Goal: Transaction & Acquisition: Purchase product/service

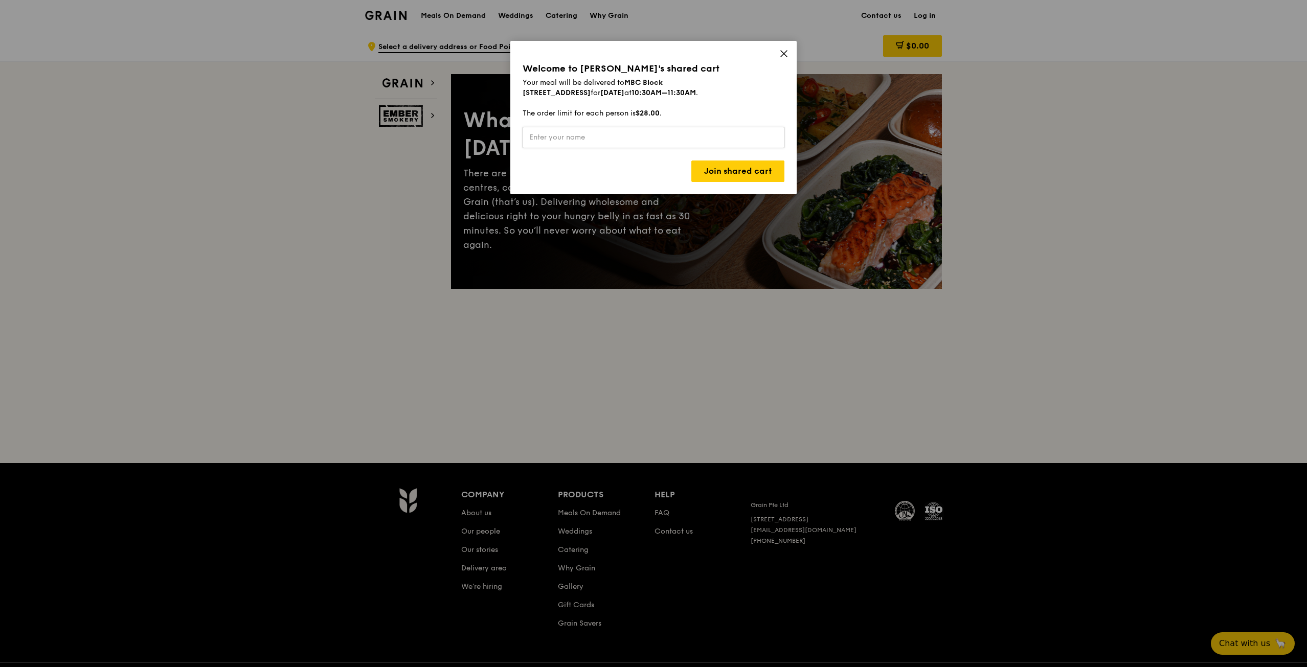
click at [614, 136] on input "text" at bounding box center [653, 137] width 262 height 21
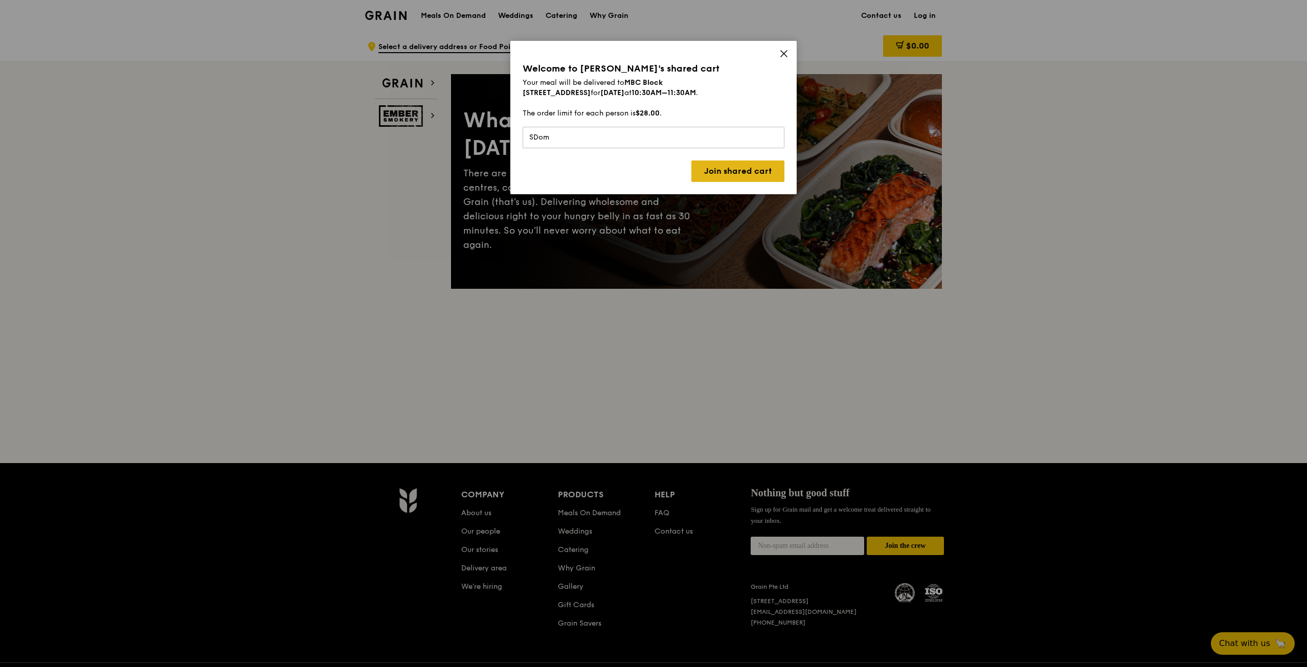
type input "SDom"
click at [742, 172] on link "Join shared cart" at bounding box center [737, 171] width 93 height 21
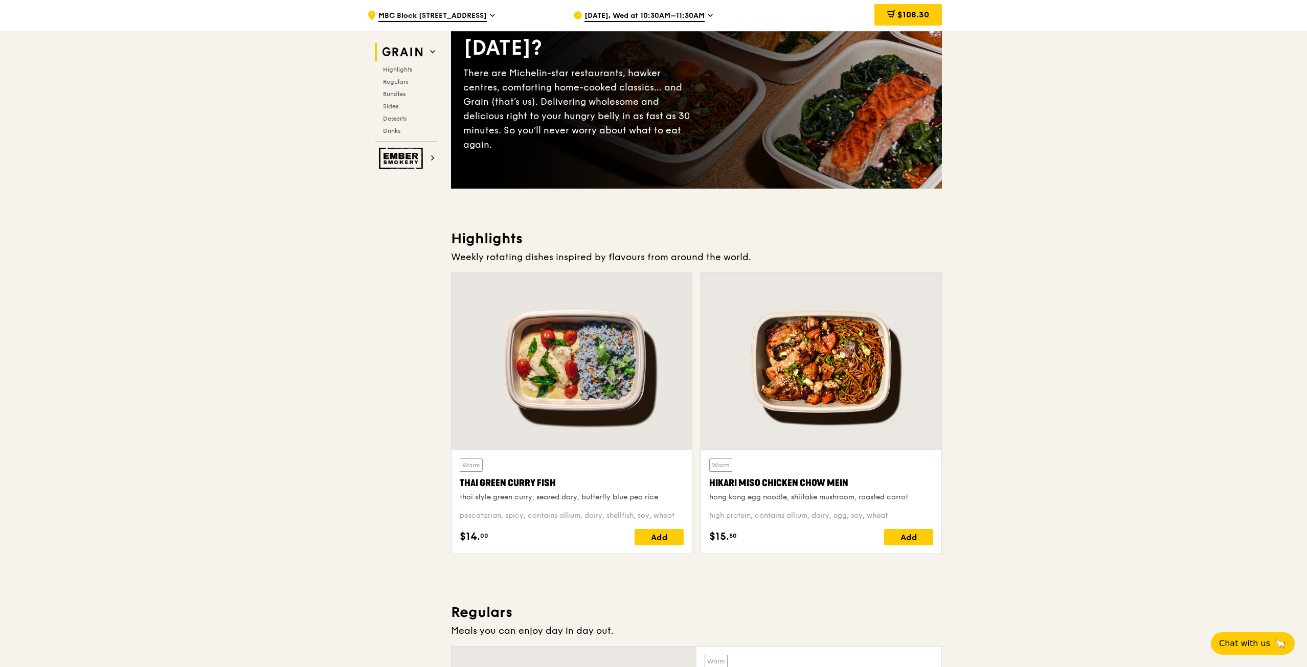
scroll to position [101, 0]
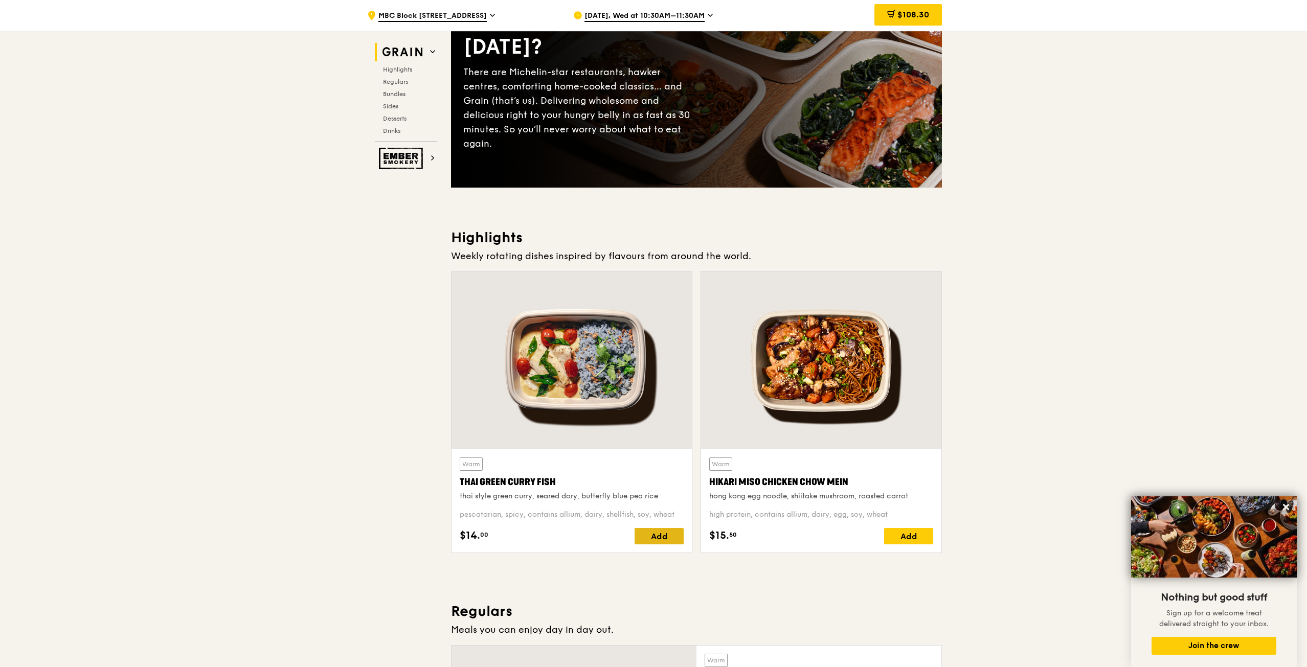
click at [668, 538] on div "Add" at bounding box center [658, 536] width 49 height 16
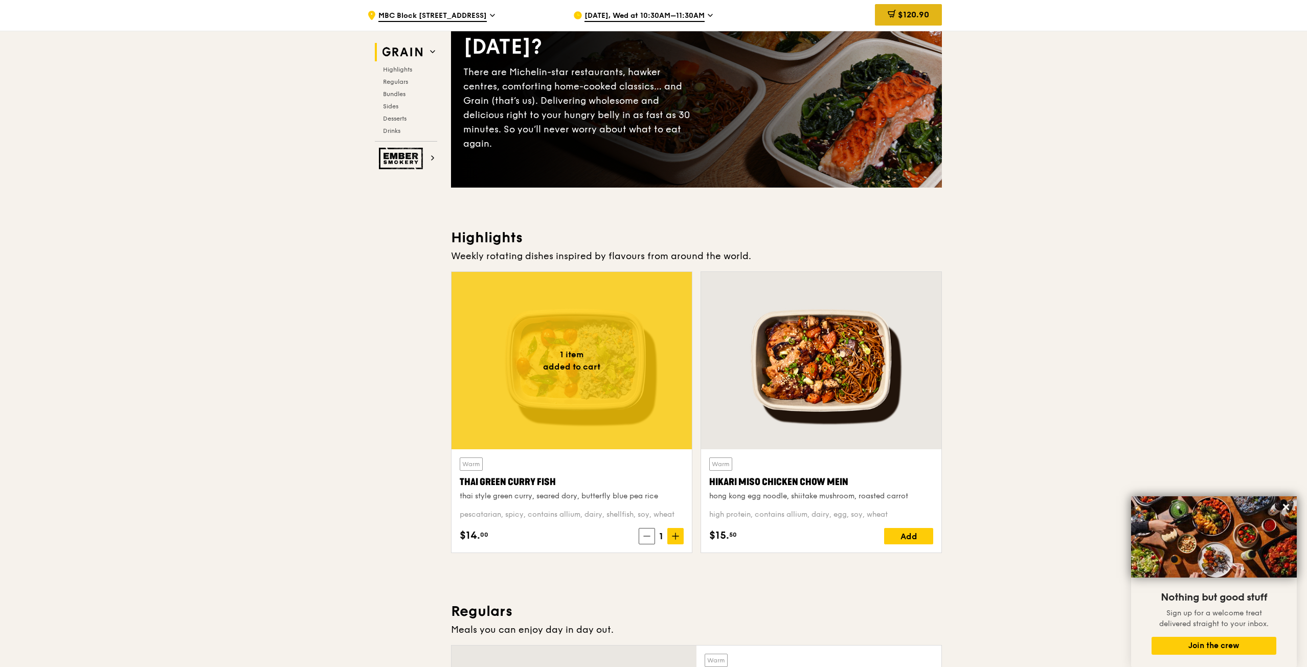
click at [921, 11] on span "$120.90" at bounding box center [913, 15] width 31 height 10
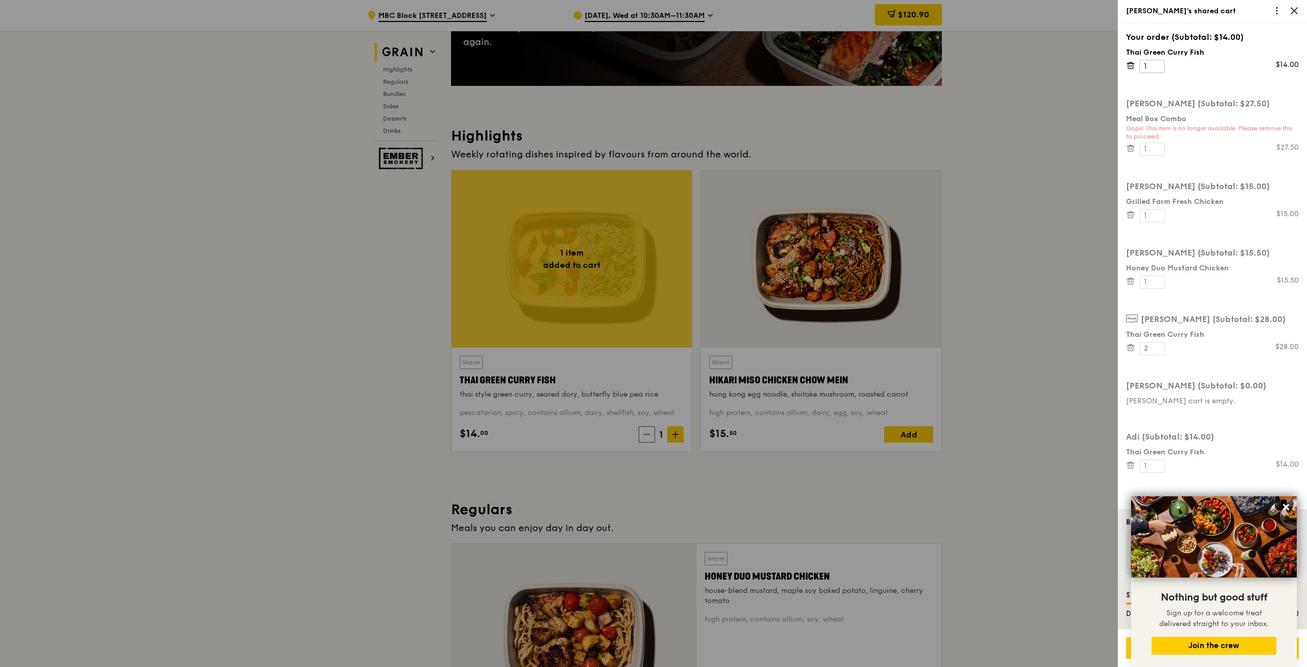
scroll to position [203, 0]
click at [1284, 507] on icon at bounding box center [1285, 507] width 9 height 9
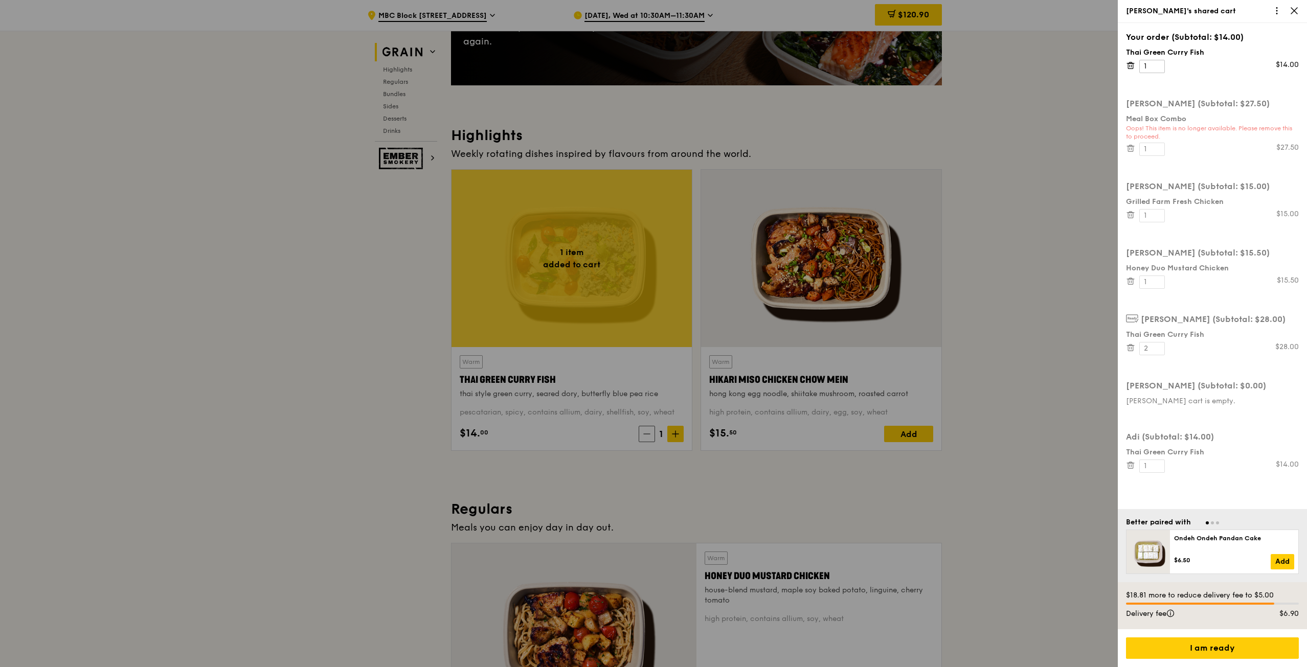
click at [1273, 14] on icon at bounding box center [1276, 10] width 9 height 9
click at [1251, 48] on div "Leave this cart" at bounding box center [1237, 47] width 67 height 14
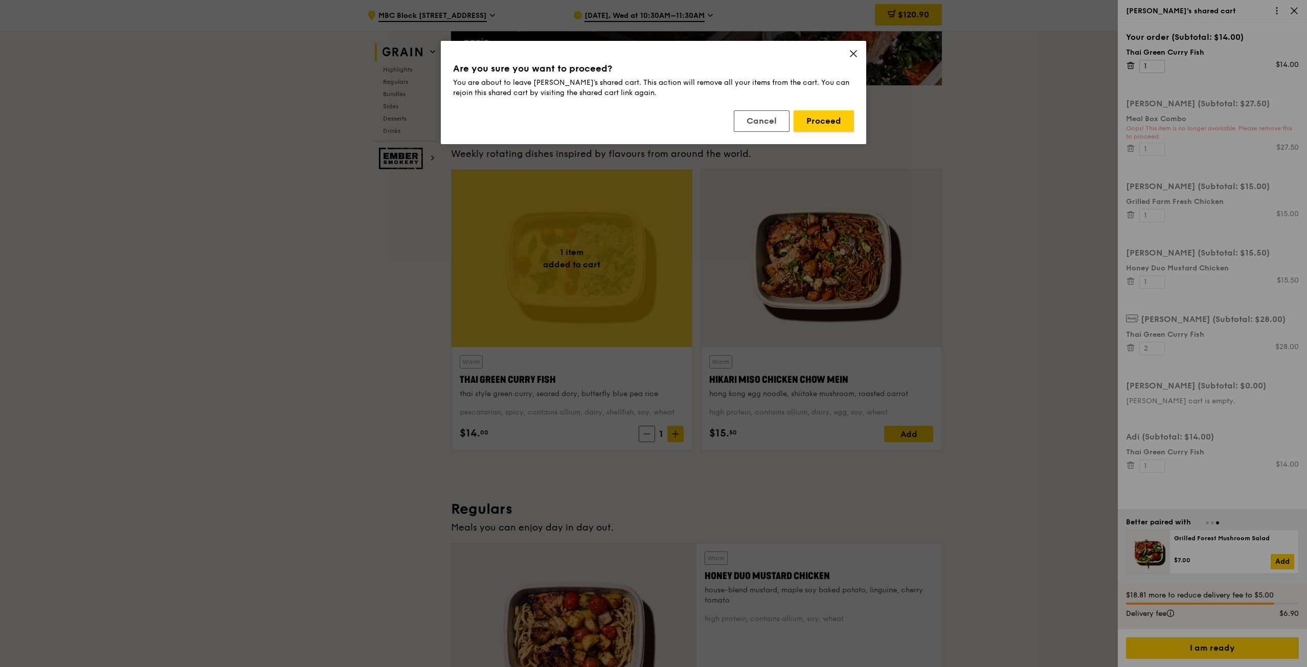
drag, startPoint x: 825, startPoint y: 125, endPoint x: 851, endPoint y: 66, distance: 63.8
click at [851, 66] on div "Are you sure you want to proceed? You are about to leave [PERSON_NAME]'s shared…" at bounding box center [653, 92] width 425 height 103
click at [849, 46] on div "Are you sure you want to proceed? You are about to leave [PERSON_NAME]'s shared…" at bounding box center [653, 92] width 425 height 103
click at [849, 51] on icon at bounding box center [853, 53] width 9 height 9
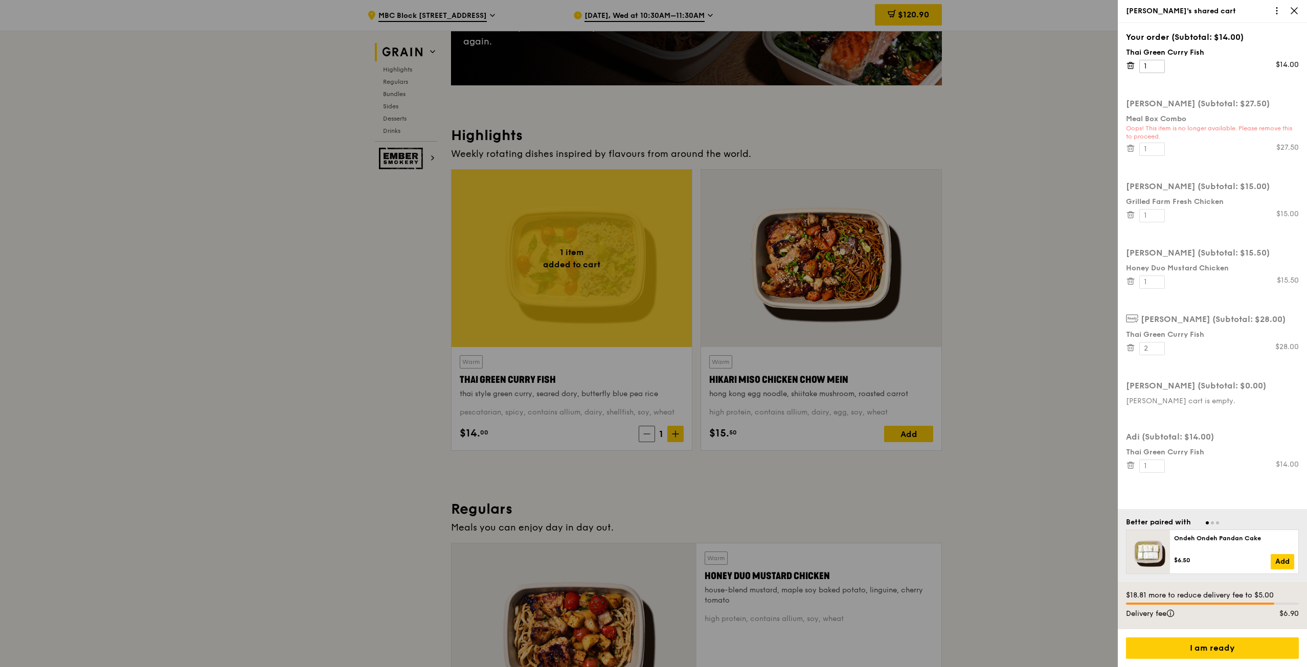
click at [576, 446] on div at bounding box center [653, 333] width 1307 height 667
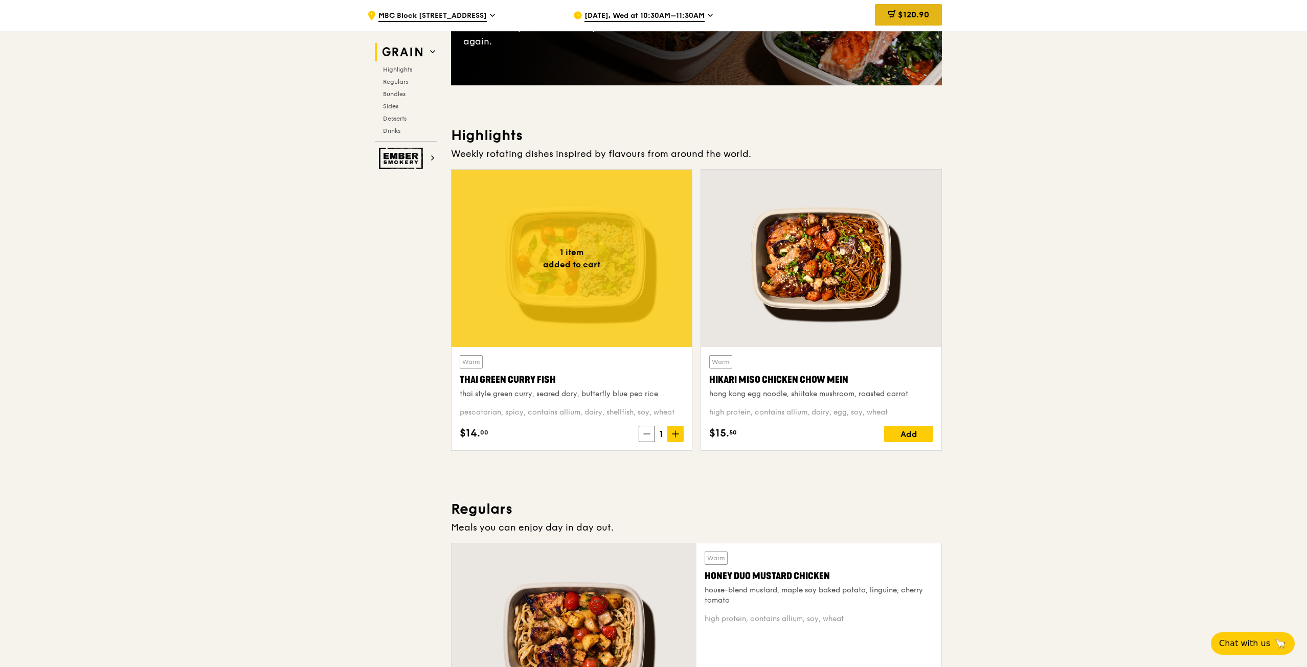
click at [916, 8] on div "$120.90" at bounding box center [908, 14] width 67 height 21
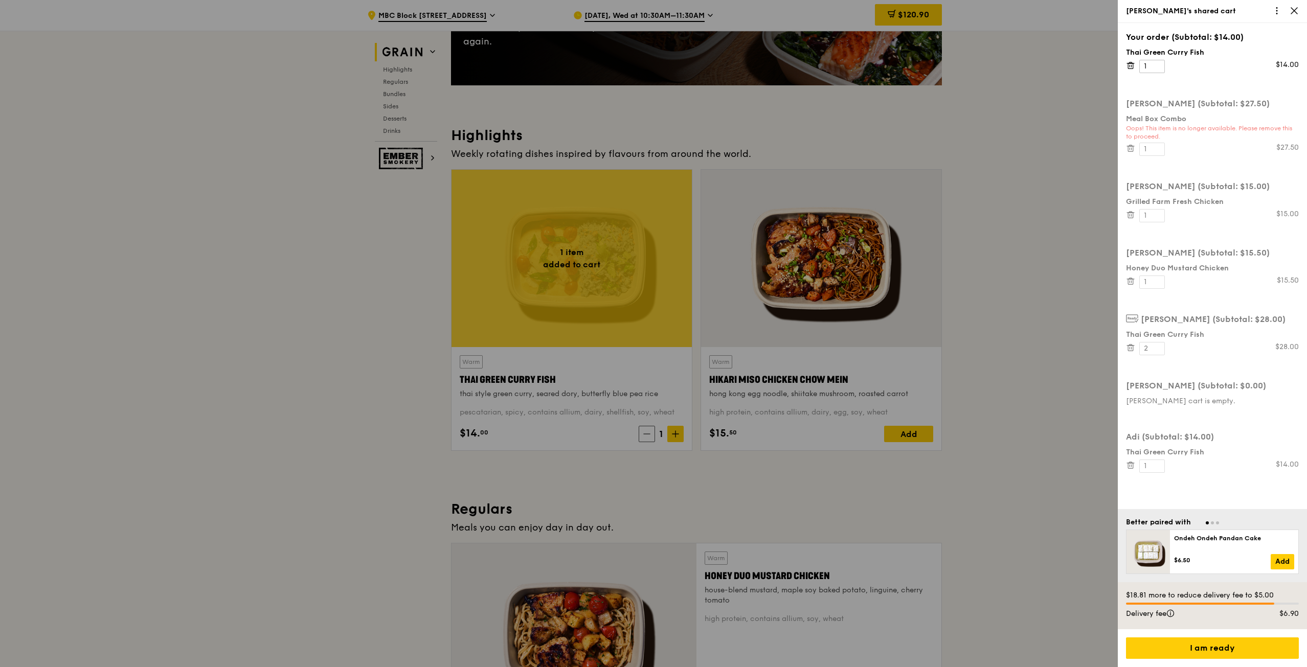
click at [1278, 7] on icon at bounding box center [1276, 10] width 9 height 9
click at [1245, 54] on div "Leave this cart" at bounding box center [1237, 47] width 67 height 14
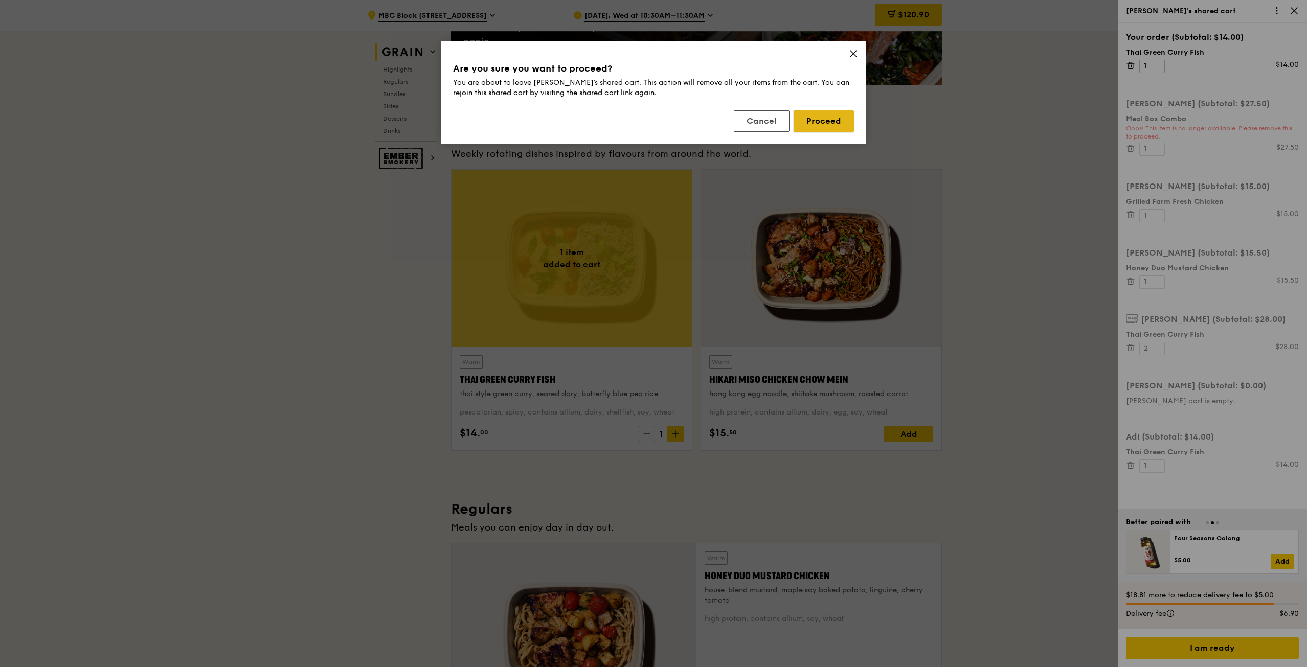
click at [805, 116] on button "Proceed" at bounding box center [823, 120] width 60 height 21
